Goal: Navigation & Orientation: Find specific page/section

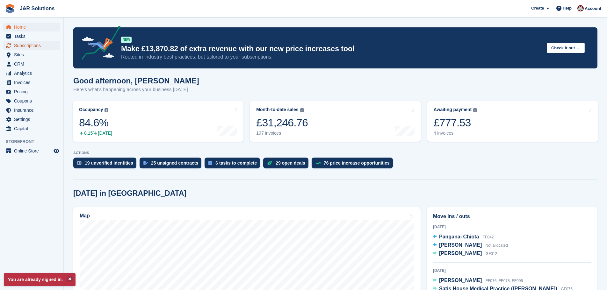
click at [32, 45] on span "Subscriptions" at bounding box center [33, 45] width 38 height 9
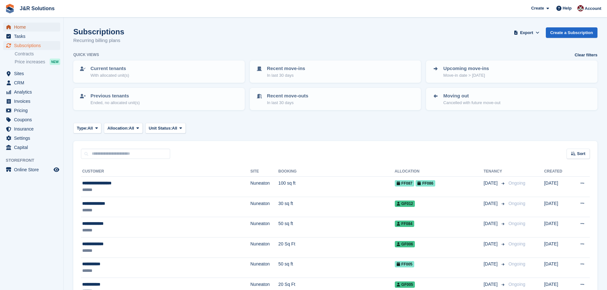
click at [26, 28] on span "Home" at bounding box center [33, 27] width 38 height 9
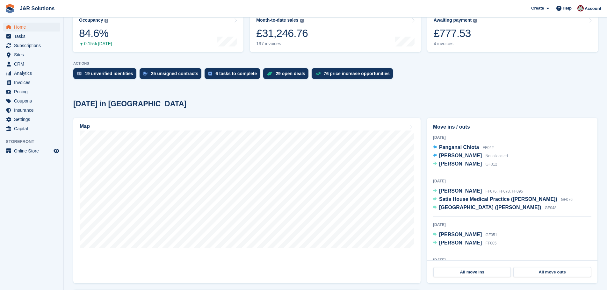
scroll to position [128, 0]
